Goal: Task Accomplishment & Management: Complete application form

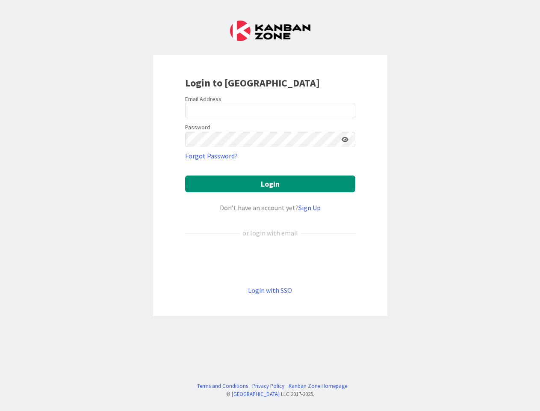
click at [270, 205] on div "Don’t have an account yet? Sign Up" at bounding box center [270, 207] width 170 height 10
click at [345, 139] on icon at bounding box center [345, 139] width 7 height 6
click at [270, 184] on button "Login" at bounding box center [270, 183] width 170 height 17
